Goal: Task Accomplishment & Management: Manage account settings

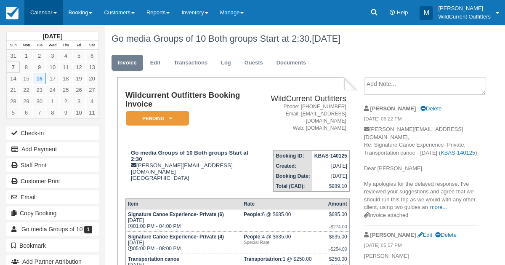
click at [36, 13] on link "Calendar" at bounding box center [43, 12] width 38 height 25
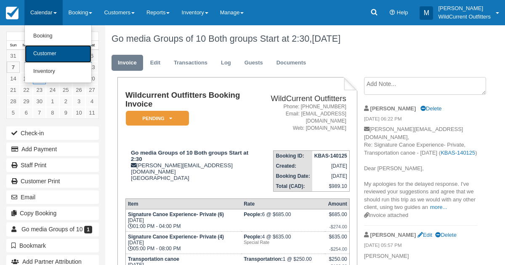
click at [42, 51] on link "Customer" at bounding box center [58, 54] width 67 height 18
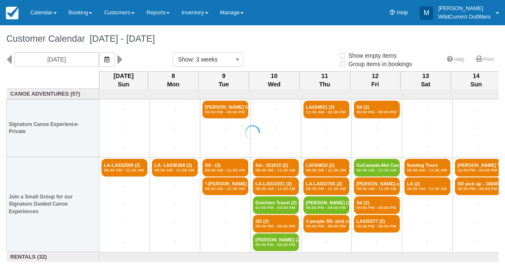
select select
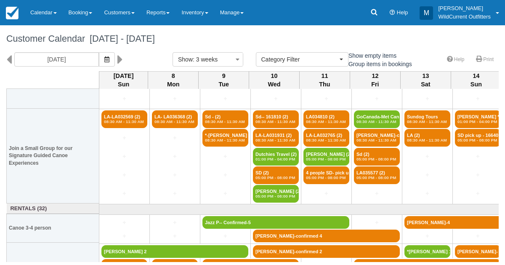
scroll to position [113, 0]
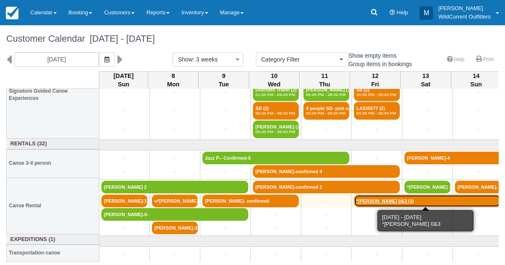
click at [388, 195] on link "*[PERSON_NAME] 0&3 (3)" at bounding box center [427, 201] width 147 height 13
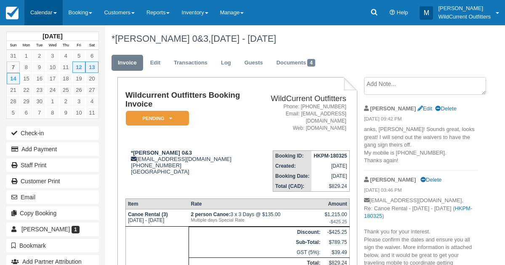
click at [43, 8] on link "Calendar" at bounding box center [43, 12] width 38 height 25
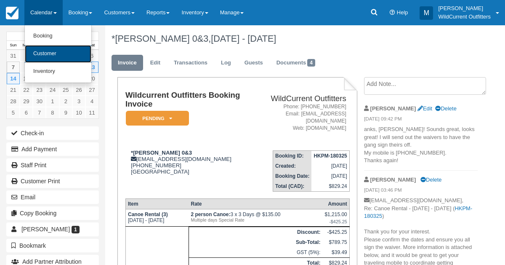
click at [45, 59] on link "Customer" at bounding box center [58, 54] width 67 height 18
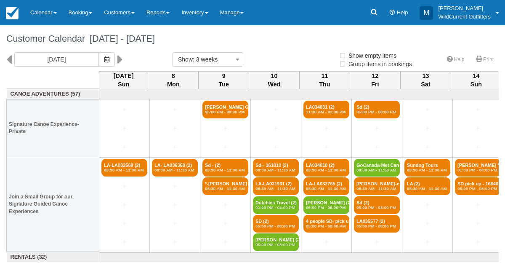
select select
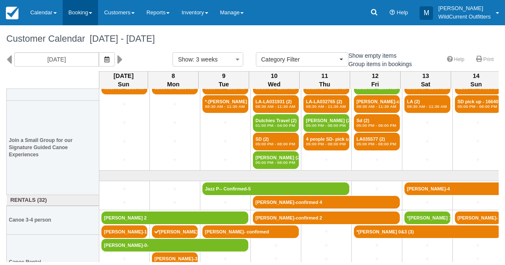
scroll to position [113, 0]
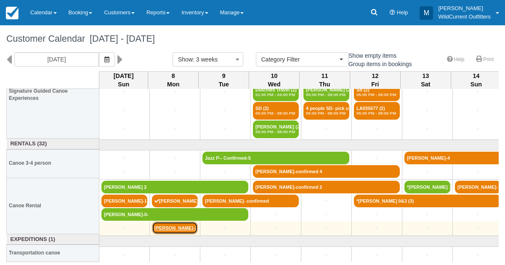
click at [168, 228] on link "[PERSON_NAME]-3-" at bounding box center [175, 227] width 46 height 13
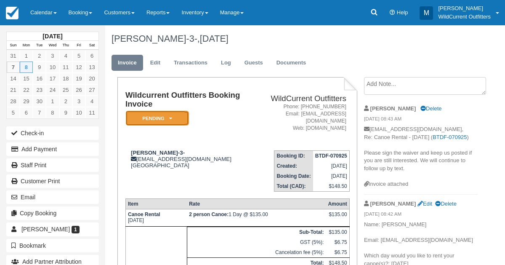
click at [173, 117] on em "Pending" at bounding box center [157, 118] width 63 height 15
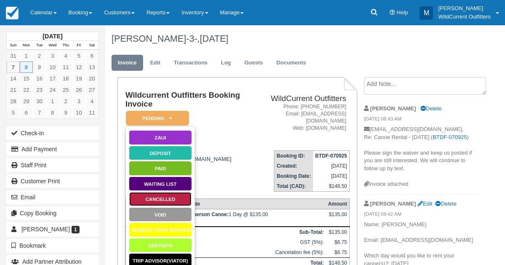
click at [150, 196] on link "Cancelled" at bounding box center [160, 199] width 63 height 15
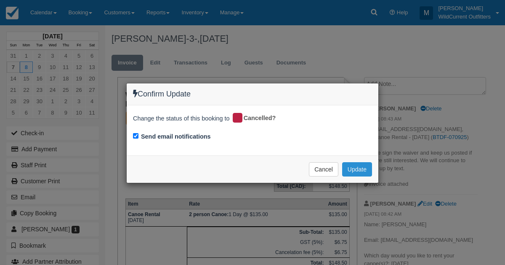
click at [353, 175] on button "Update" at bounding box center [357, 169] width 30 height 14
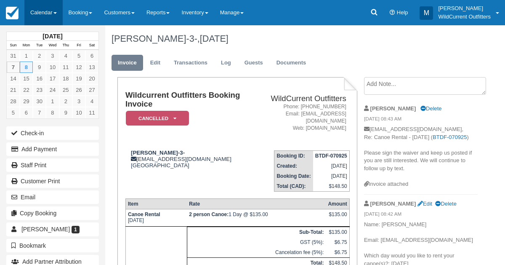
click at [41, 15] on link "Calendar" at bounding box center [43, 12] width 38 height 25
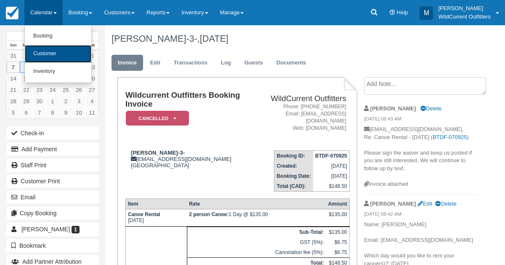
click at [40, 47] on link "Customer" at bounding box center [58, 54] width 67 height 18
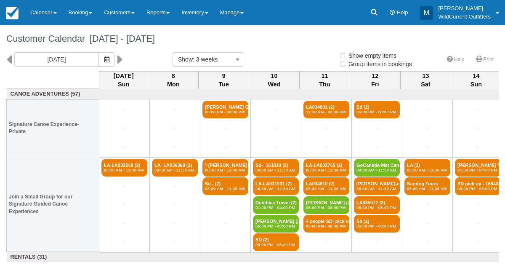
select select
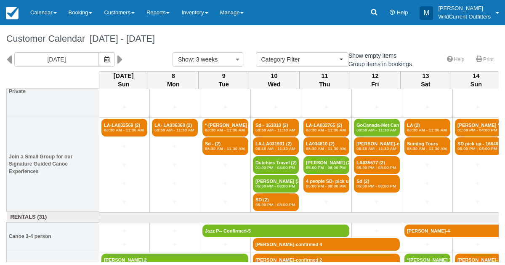
scroll to position [40, 0]
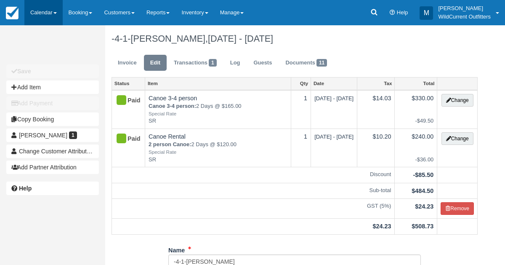
click at [36, 13] on link "Calendar" at bounding box center [43, 12] width 38 height 25
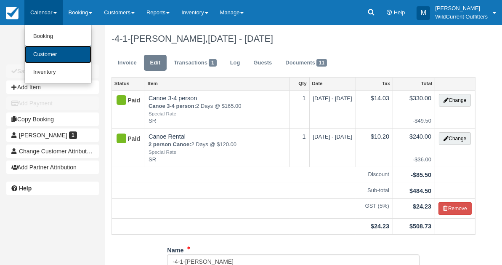
click at [37, 53] on link "Customer" at bounding box center [58, 54] width 67 height 18
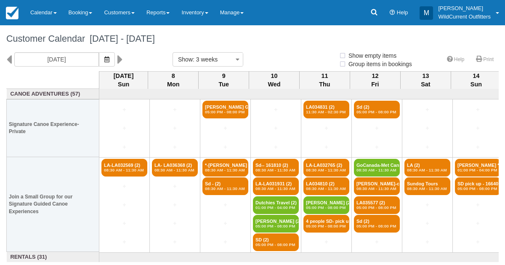
select select
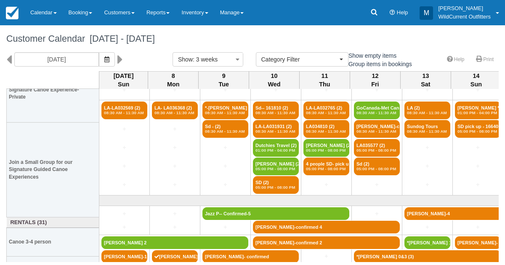
scroll to position [99, 0]
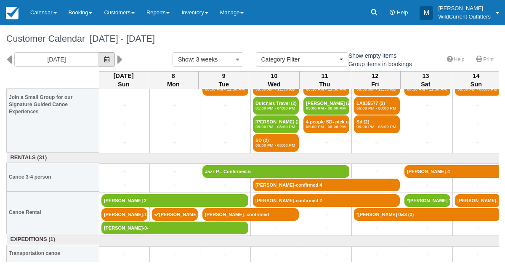
click at [112, 61] on button "button" at bounding box center [107, 59] width 16 height 14
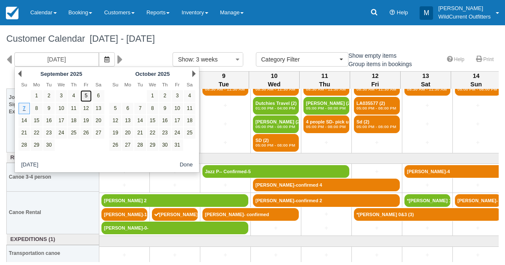
click at [84, 91] on link "5" at bounding box center [85, 95] width 11 height 11
type input "[DATE]"
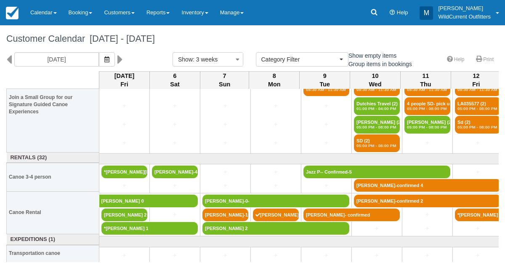
scroll to position [99, 0]
